Goal: Task Accomplishment & Management: Manage account settings

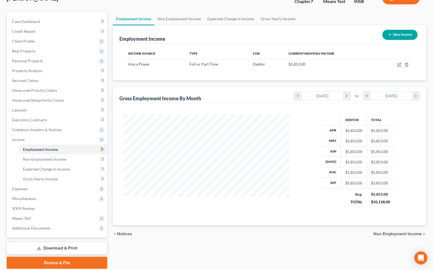
scroll to position [98, 176]
click at [124, 128] on div at bounding box center [206, 163] width 176 height 98
click at [123, 127] on div at bounding box center [206, 163] width 176 height 98
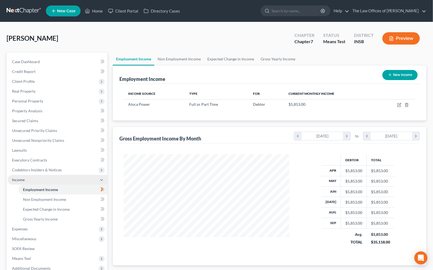
scroll to position [59, 0]
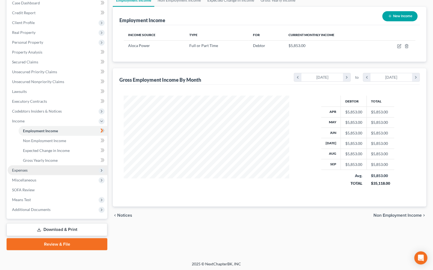
click at [26, 172] on span "Expenses" at bounding box center [58, 170] width 100 height 10
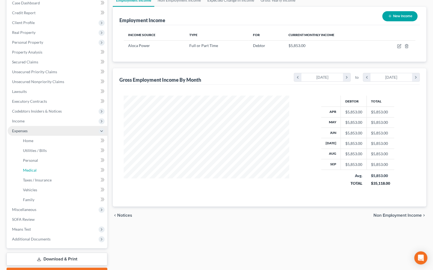
click at [26, 172] on link "Medical" at bounding box center [63, 170] width 89 height 10
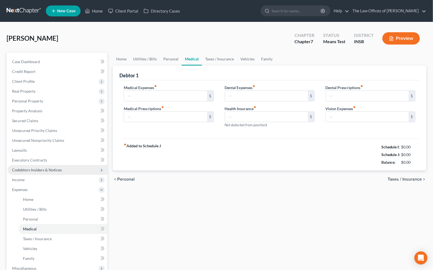
type input "0.00"
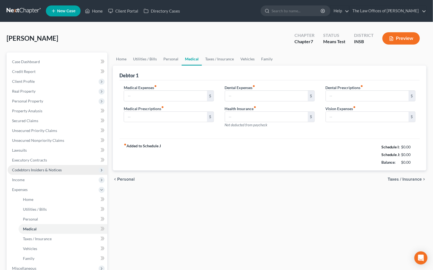
type input "0.00"
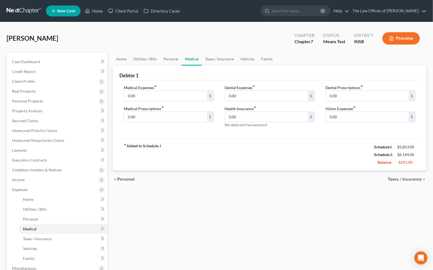
click at [198, 218] on div "Home Utilities / Bills Personal Medical Taxes / Insurance Vehicles Family Debto…" at bounding box center [269, 195] width 319 height 286
click at [199, 191] on div "Home Utilities / Bills Personal Medical Taxes / Insurance Vehicles Family Debto…" at bounding box center [269, 195] width 319 height 286
click at [112, 119] on div "Home Utilities / Bills Personal Medical Taxes / Insurance Vehicles Family Debto…" at bounding box center [269, 195] width 319 height 286
click at [116, 120] on div "Debtor 1 Medical Expenses fiber_manual_record 0.00 $ Medical Prescriptions fibe…" at bounding box center [269, 117] width 313 height 105
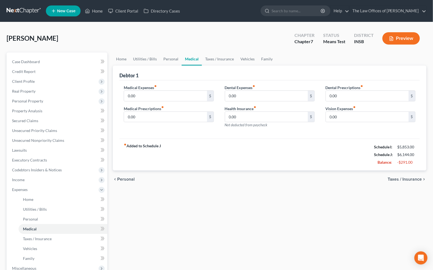
click at [116, 120] on div "Debtor 1 Medical Expenses fiber_manual_record 0.00 $ Medical Prescriptions fibe…" at bounding box center [269, 117] width 313 height 105
click at [27, 11] on link at bounding box center [24, 11] width 35 height 10
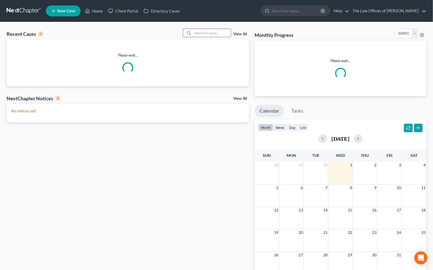
click at [211, 34] on input "search" at bounding box center [211, 33] width 38 height 8
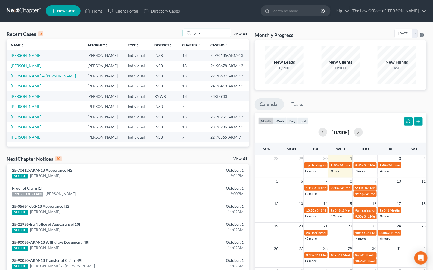
type input "jenki"
click at [34, 55] on link "Jenkins, Deanna" at bounding box center [26, 55] width 30 height 5
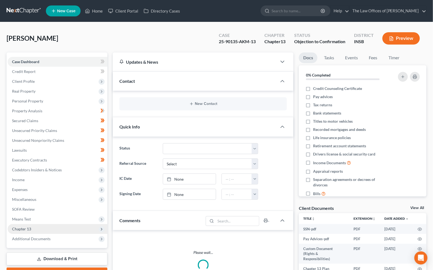
click at [34, 225] on span "Chapter 13" at bounding box center [58, 229] width 100 height 10
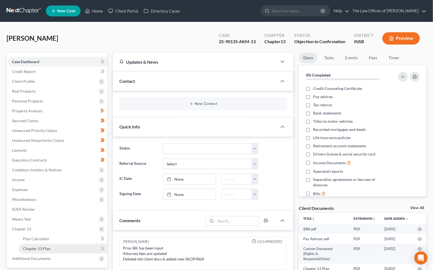
click at [44, 247] on span "Chapter 13 Plan" at bounding box center [37, 248] width 28 height 5
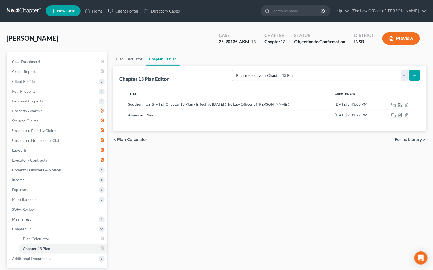
click at [127, 172] on div "Plan Calculator Chapter 13 Plan Chapter 13 Plan Editor Please select your Chapt…" at bounding box center [269, 175] width 319 height 246
click at [394, 115] on icon "button" at bounding box center [393, 115] width 4 height 4
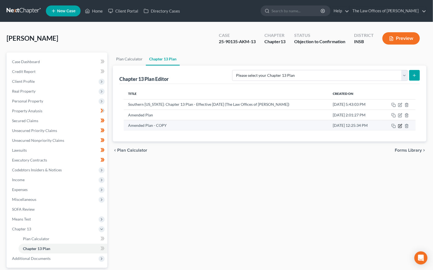
click at [399, 126] on icon "button" at bounding box center [400, 125] width 2 height 2
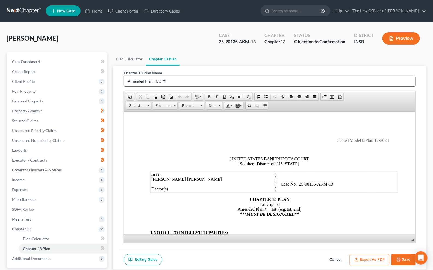
click at [127, 81] on input "Amended Plan - COPY" at bounding box center [269, 81] width 291 height 10
drag, startPoint x: 183, startPoint y: 80, endPoint x: 162, endPoint y: 80, distance: 21.6
click at [162, 80] on input "2nd Amended Plan - COPY" at bounding box center [269, 81] width 291 height 10
type input "2nd Amended Plan"
drag, startPoint x: 274, startPoint y: 211, endPoint x: 267, endPoint y: 211, distance: 6.3
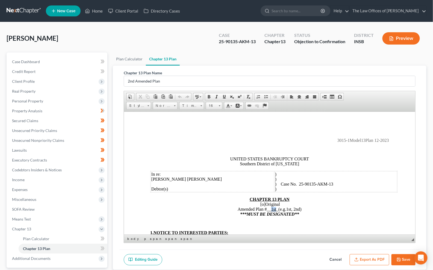
click at [267, 211] on span "__ 1st _" at bounding box center [273, 208] width 12 height 5
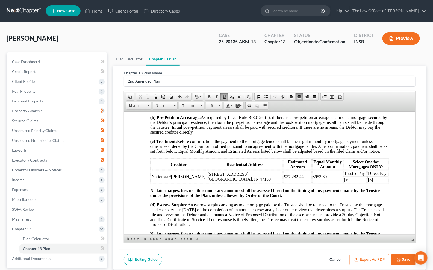
scroll to position [667, 0]
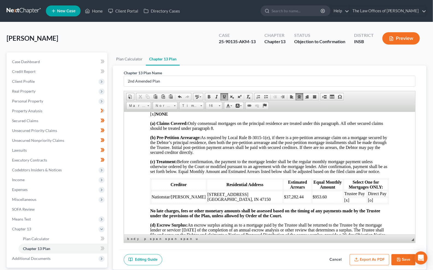
click at [154, 116] on p "[x] NONE" at bounding box center [269, 113] width 239 height 5
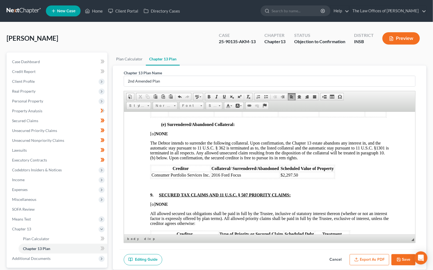
scroll to position [1213, 0]
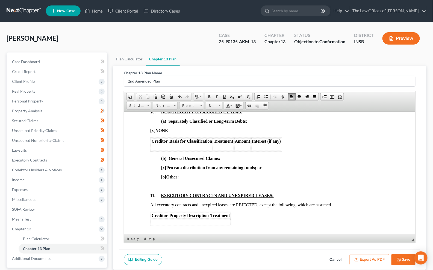
click at [400, 257] on icon "button" at bounding box center [398, 259] width 4 height 4
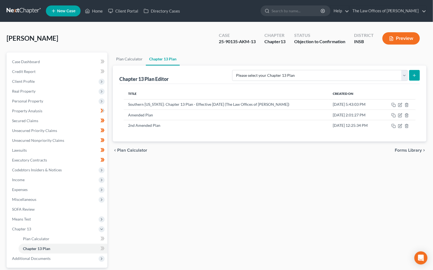
click at [29, 13] on link at bounding box center [24, 11] width 35 height 10
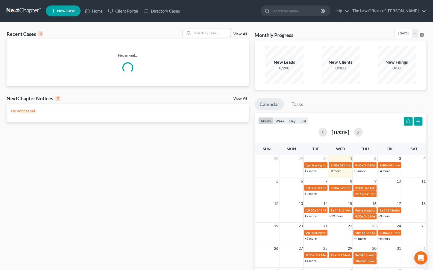
click at [204, 35] on input "search" at bounding box center [211, 33] width 38 height 8
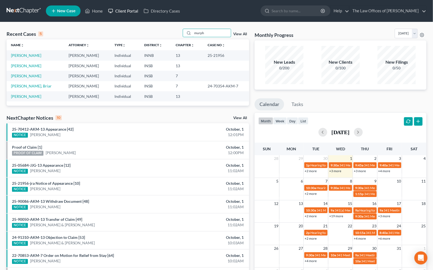
type input "murph"
